Goal: Task Accomplishment & Management: Manage account settings

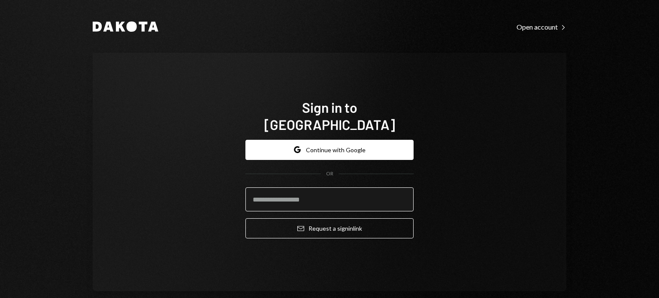
click at [279, 189] on input "email" at bounding box center [330, 200] width 168 height 24
type input "**********"
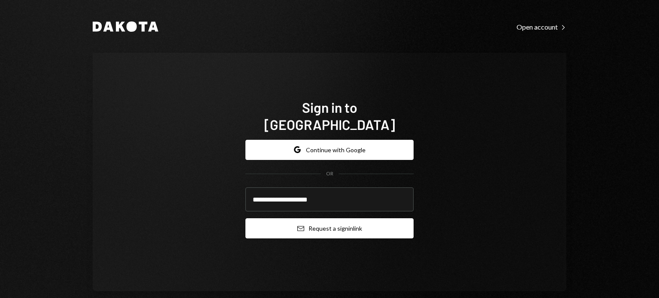
click at [345, 220] on button "Email Request a sign in link" at bounding box center [330, 228] width 168 height 20
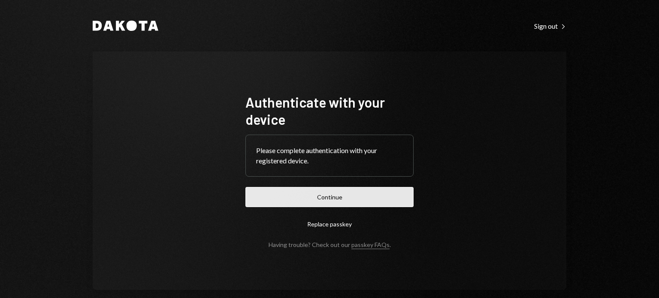
click at [334, 199] on button "Continue" at bounding box center [330, 197] width 168 height 20
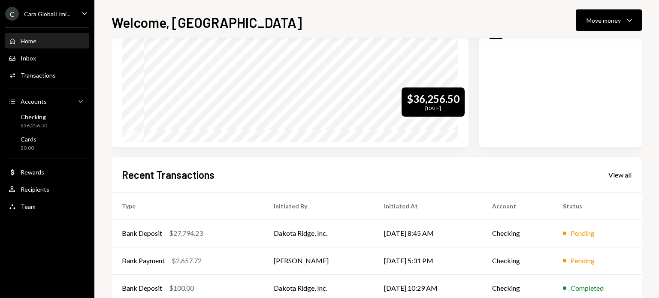
scroll to position [178, 0]
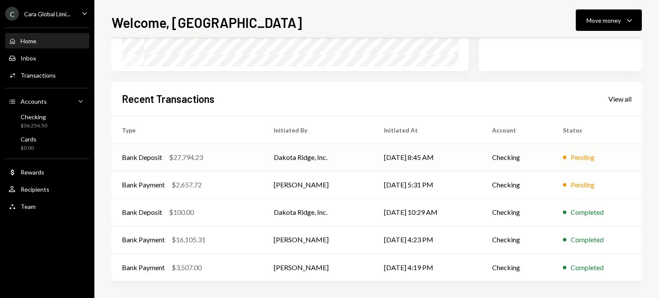
click at [299, 155] on td "Dakota Ridge, Inc." at bounding box center [319, 157] width 110 height 27
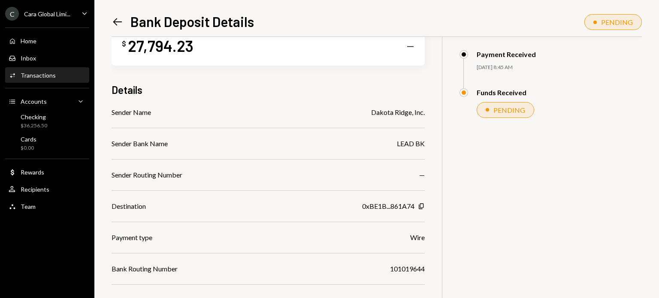
scroll to position [67, 0]
